Goal: Find specific page/section: Find specific page/section

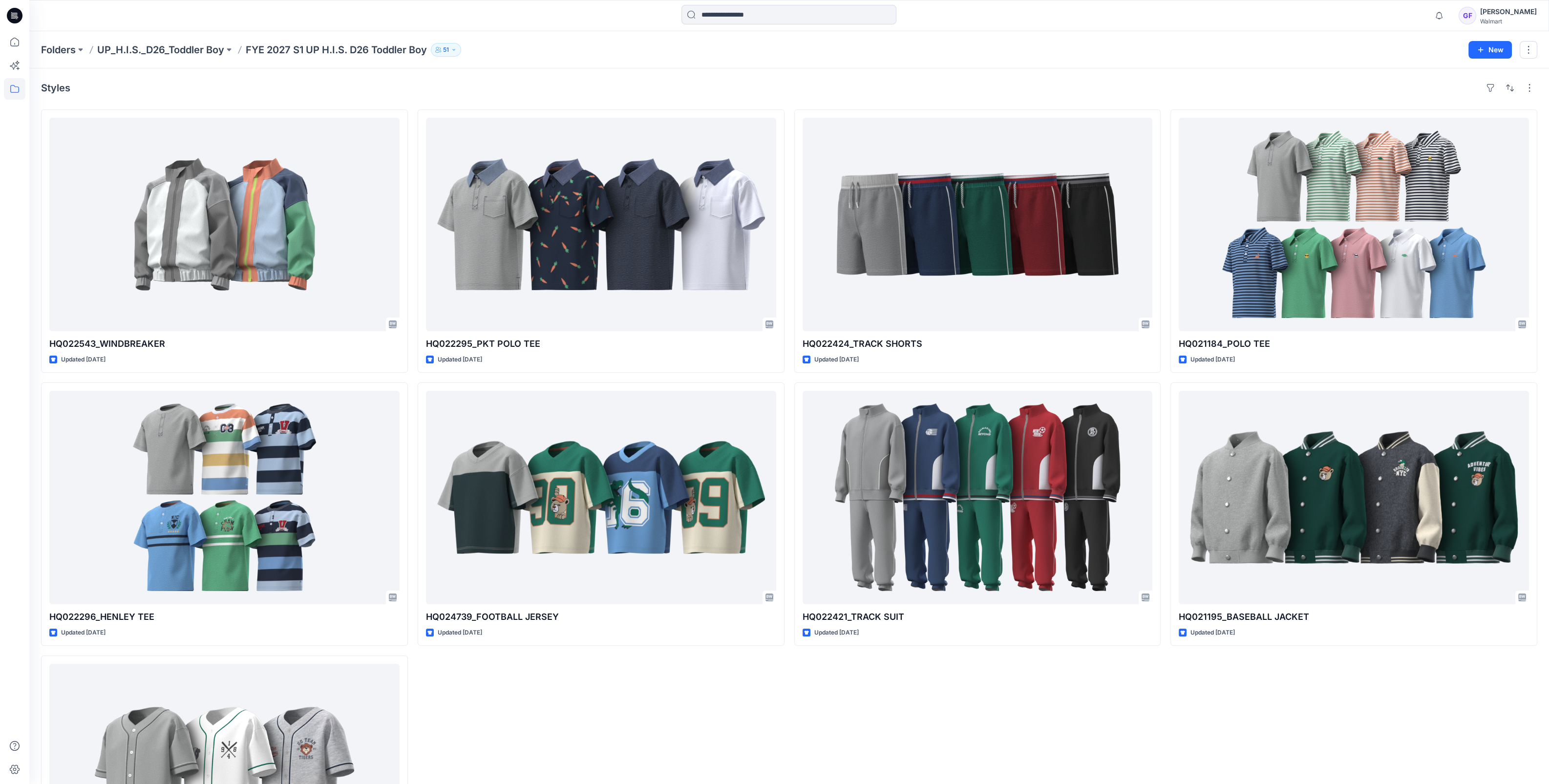
click at [701, 71] on div "Styles HQ022543_WINDBREAKER Updated [DATE] HQ022296_HENLEY TEE Updated [DATE] H…" at bounding box center [789, 499] width 1520 height 862
click at [119, 77] on div "Styles HQ022543_WINDBREAKER Updated [DATE] HQ022296_HENLEY TEE Updated [DATE] H…" at bounding box center [789, 499] width 1520 height 862
click at [175, 49] on p "UP_H.I.S._D26_Toddler Boy" at bounding box center [160, 50] width 127 height 14
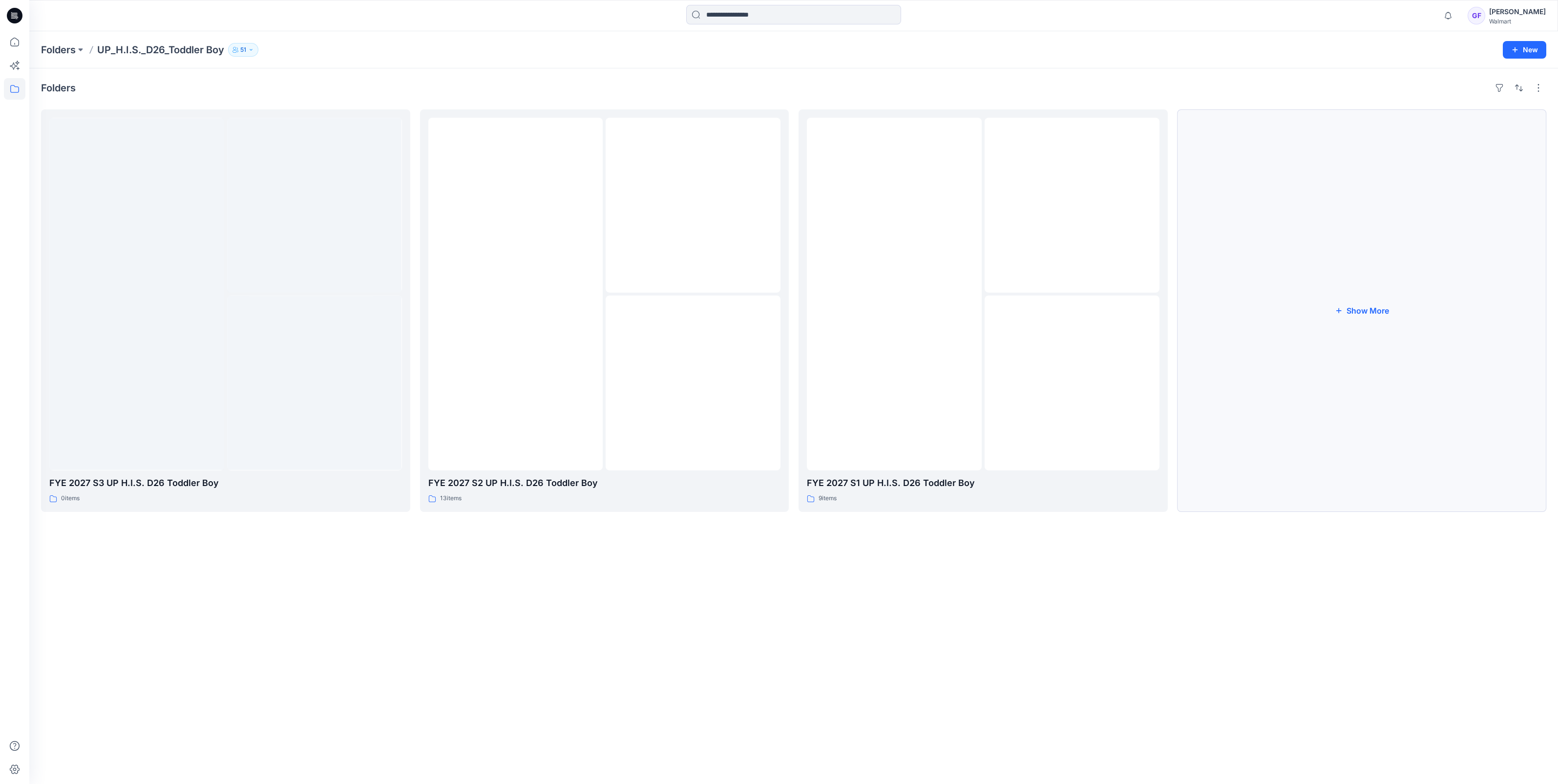
click at [1363, 313] on button "Show More" at bounding box center [1362, 310] width 369 height 402
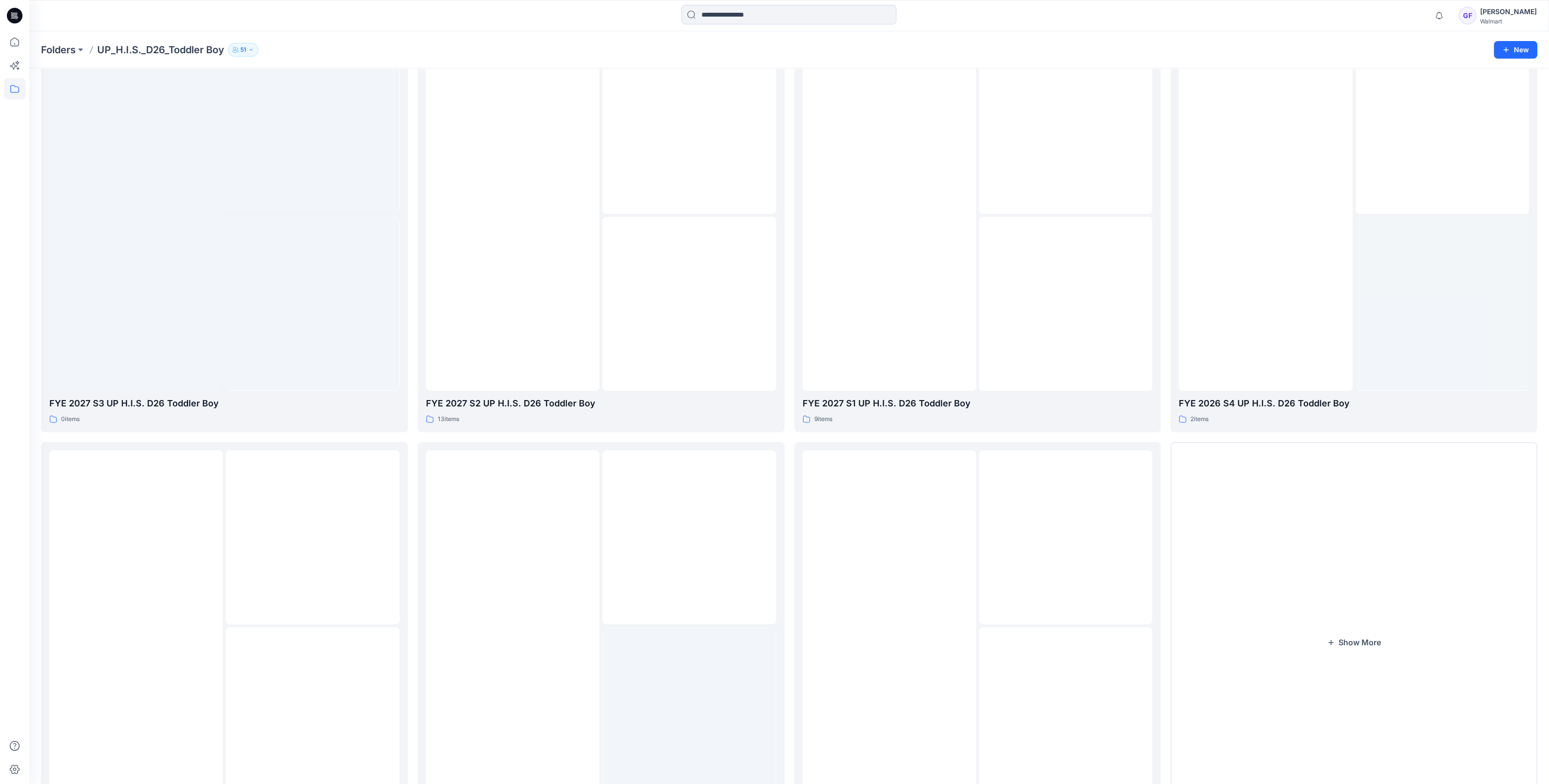
scroll to position [163, 0]
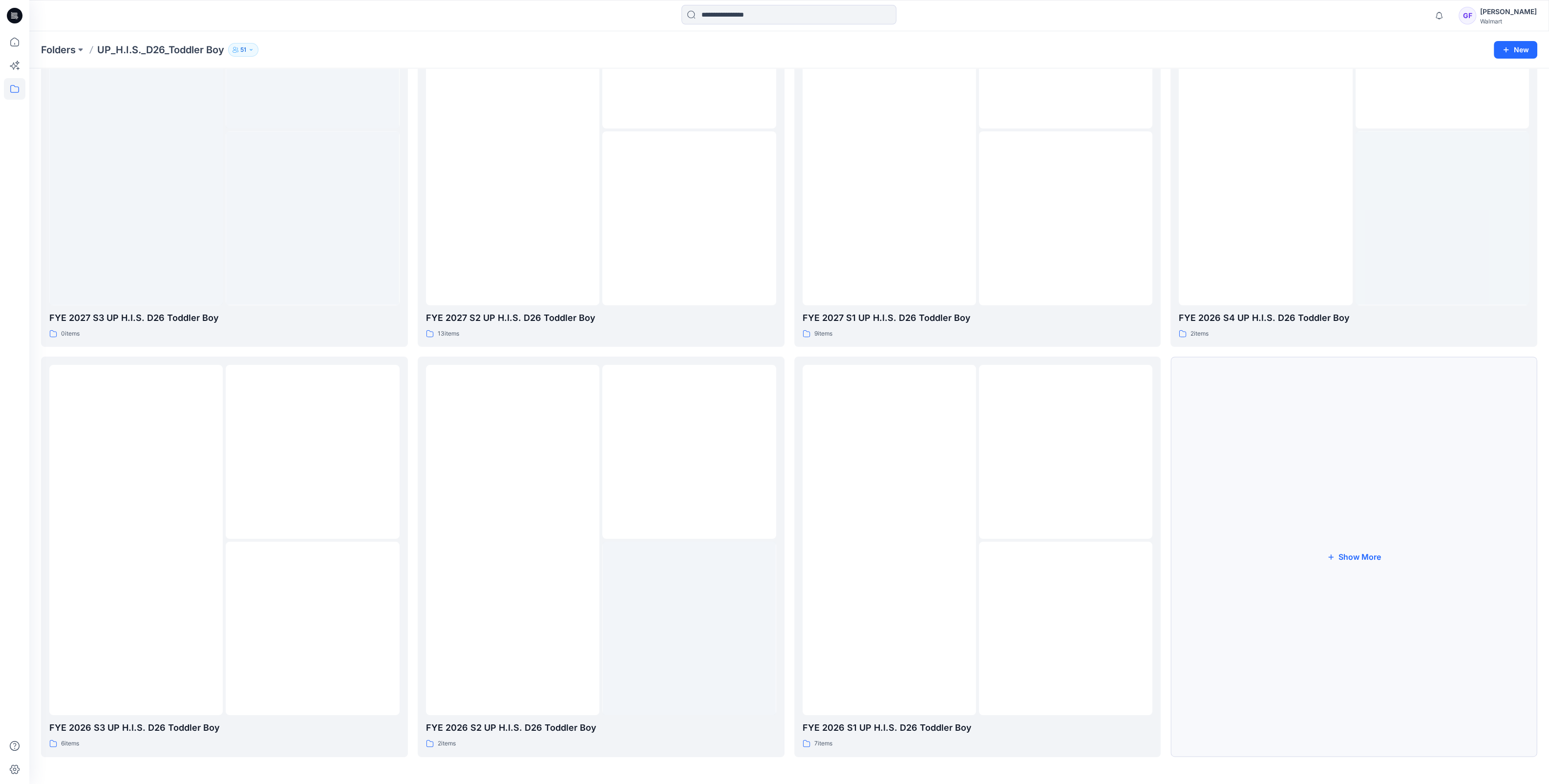
click at [1360, 555] on button "Show More" at bounding box center [1354, 556] width 367 height 400
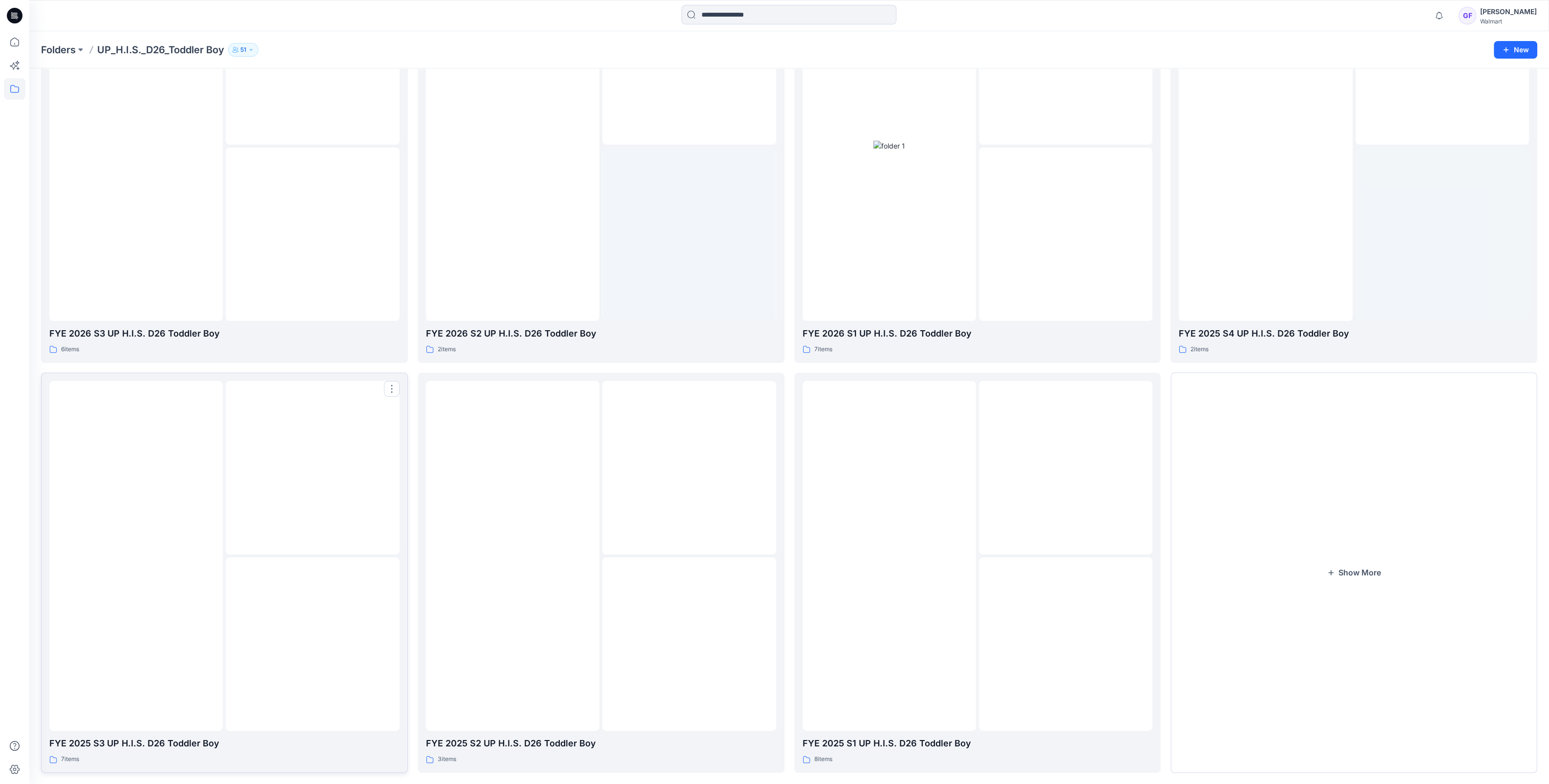
scroll to position [572, 0]
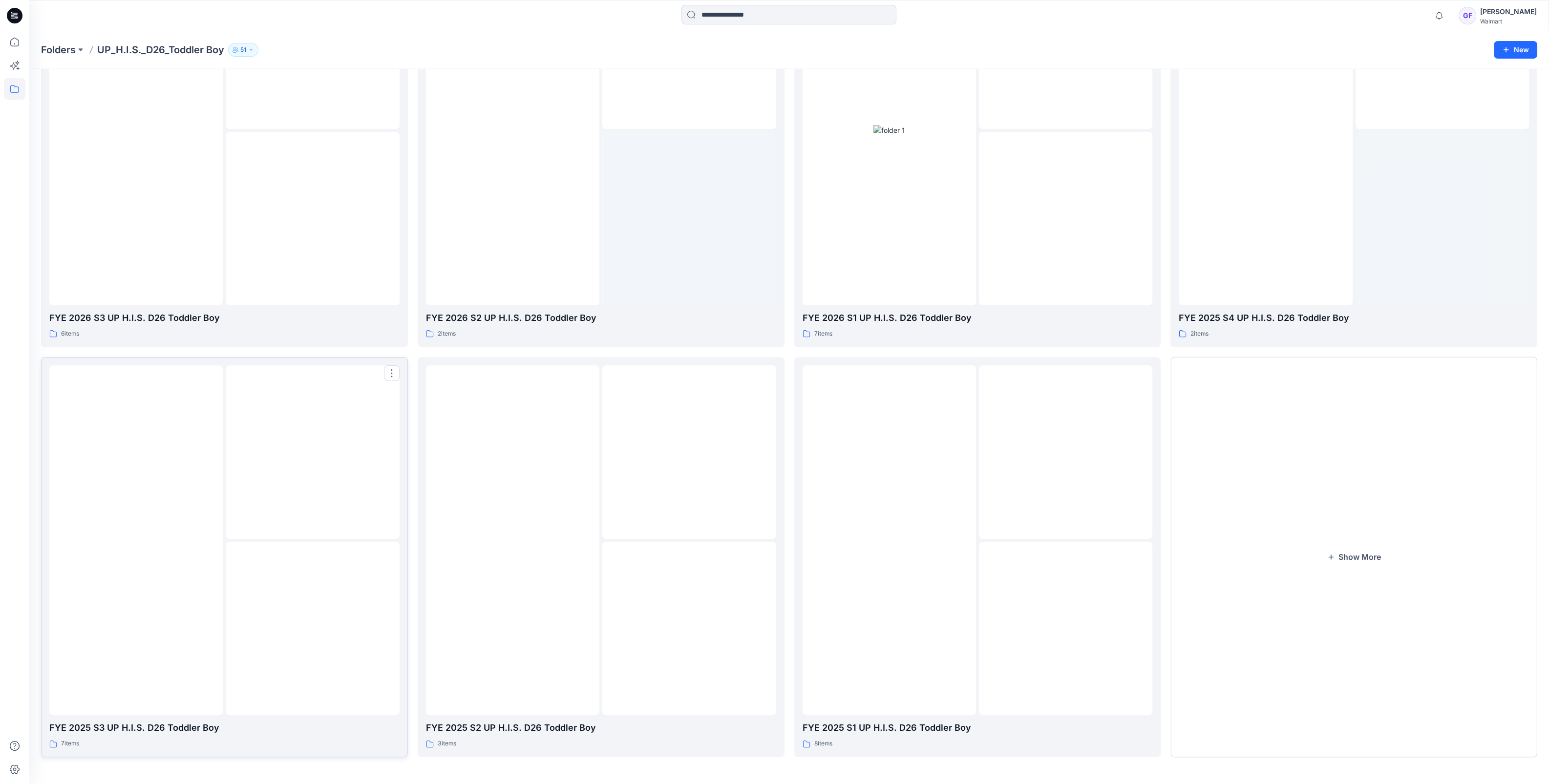
click at [215, 573] on div at bounding box center [136, 540] width 173 height 350
